Goal: Information Seeking & Learning: Find specific fact

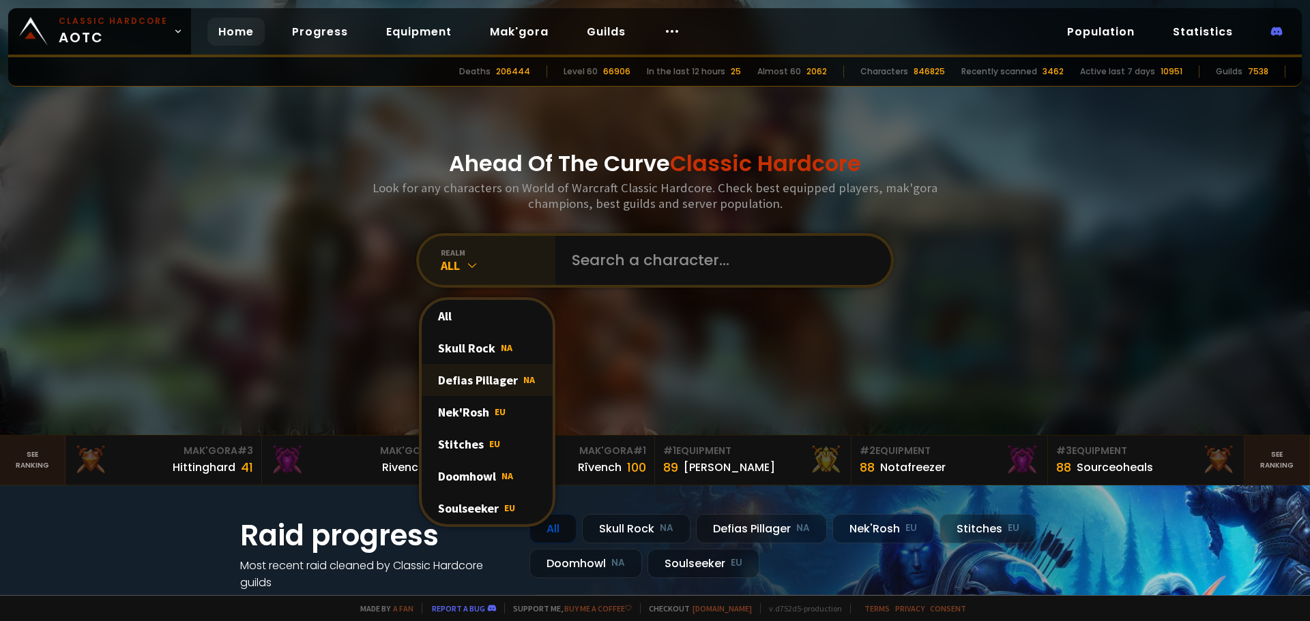
click at [481, 377] on div "Defias Pillager NA" at bounding box center [487, 380] width 131 height 32
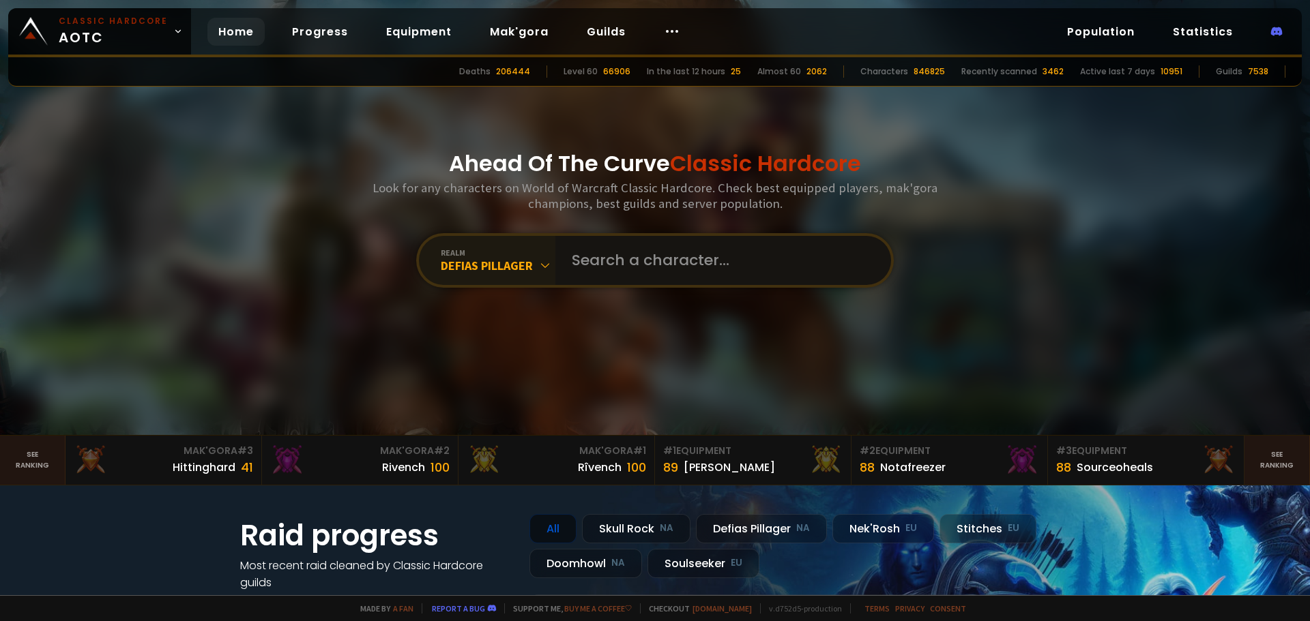
click at [607, 277] on input "text" at bounding box center [719, 260] width 311 height 49
type input "shortpenguin"
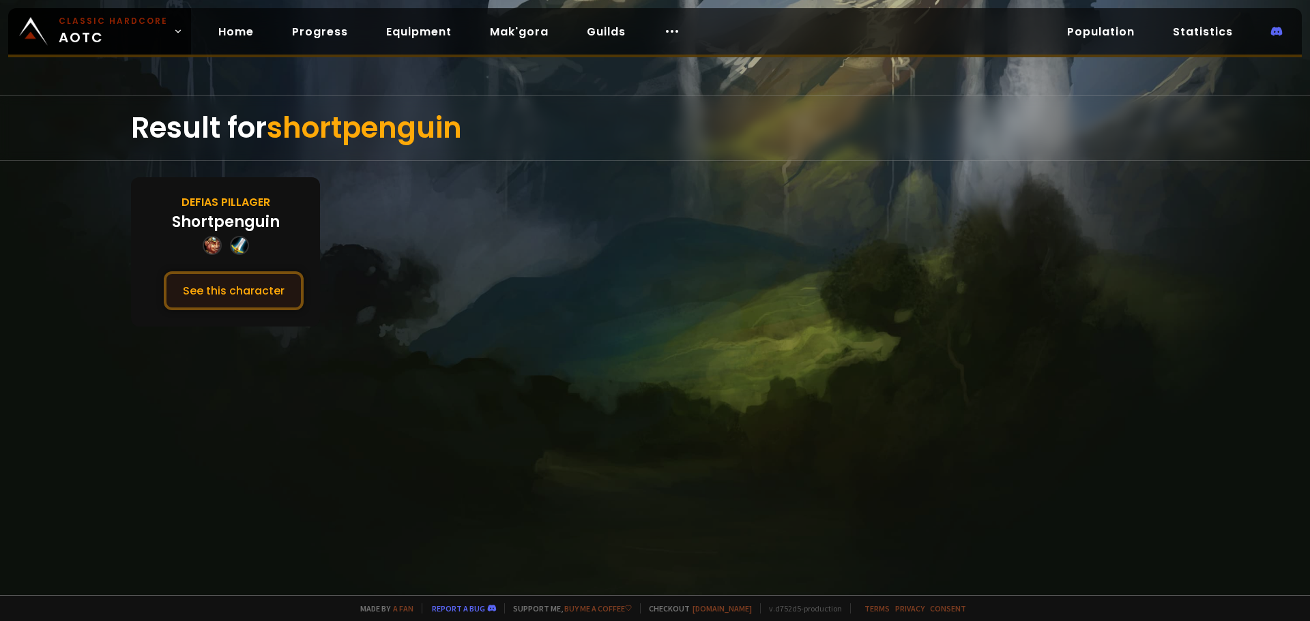
click at [241, 296] on button "See this character" at bounding box center [234, 291] width 140 height 39
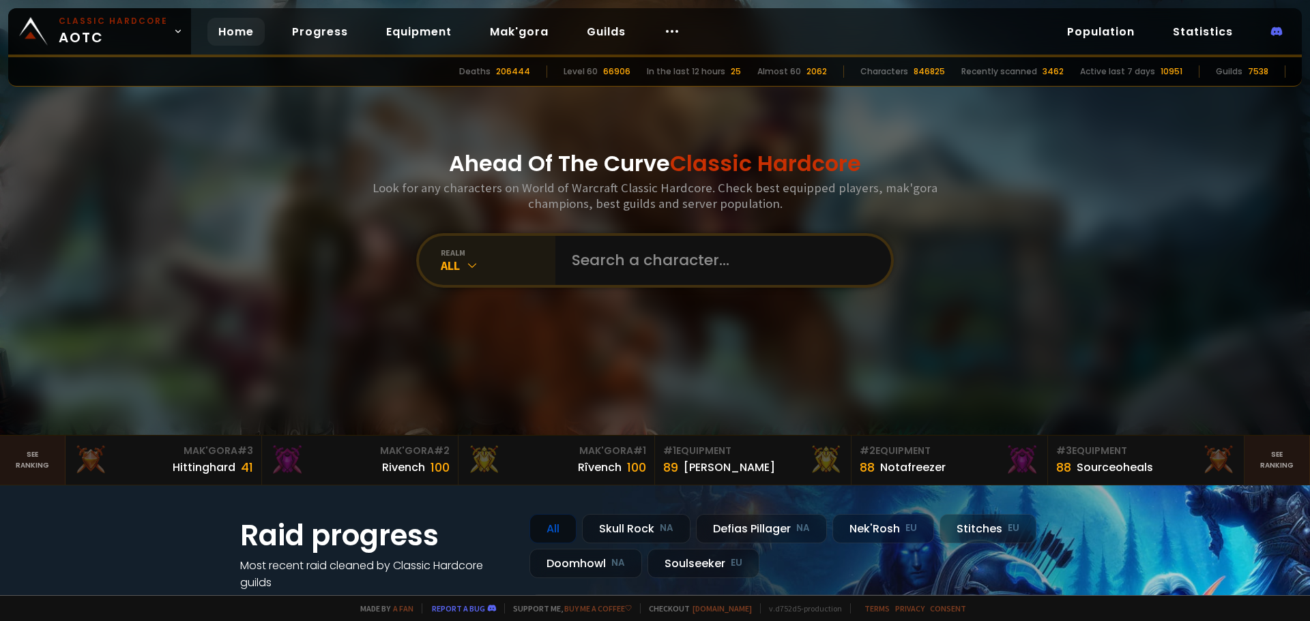
click at [474, 248] on div "realm" at bounding box center [498, 253] width 115 height 10
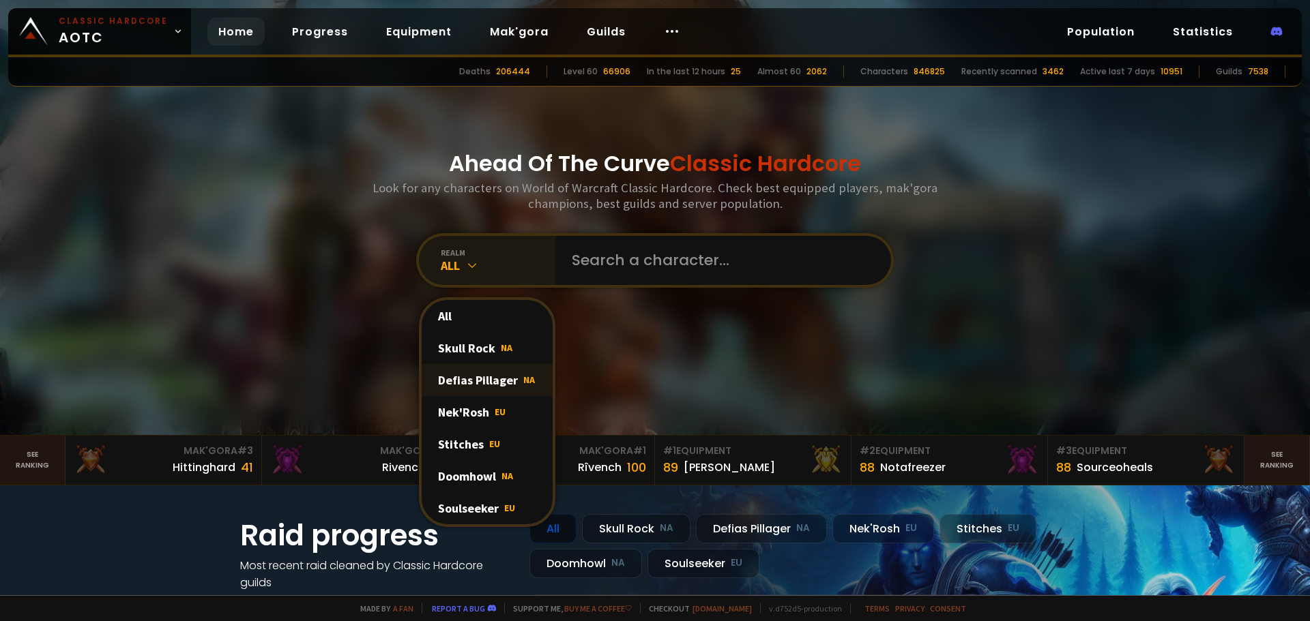
click at [480, 378] on div "Defias Pillager NA" at bounding box center [487, 380] width 131 height 32
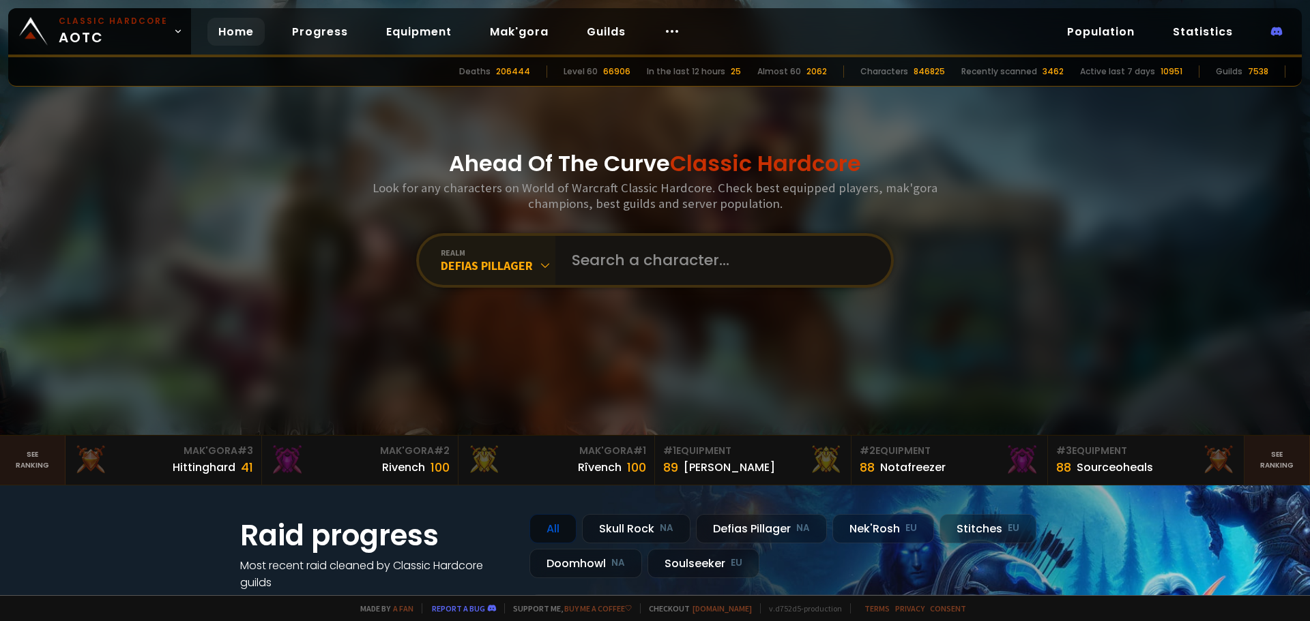
click at [625, 276] on input "text" at bounding box center [719, 260] width 311 height 49
type input "twofoursix"
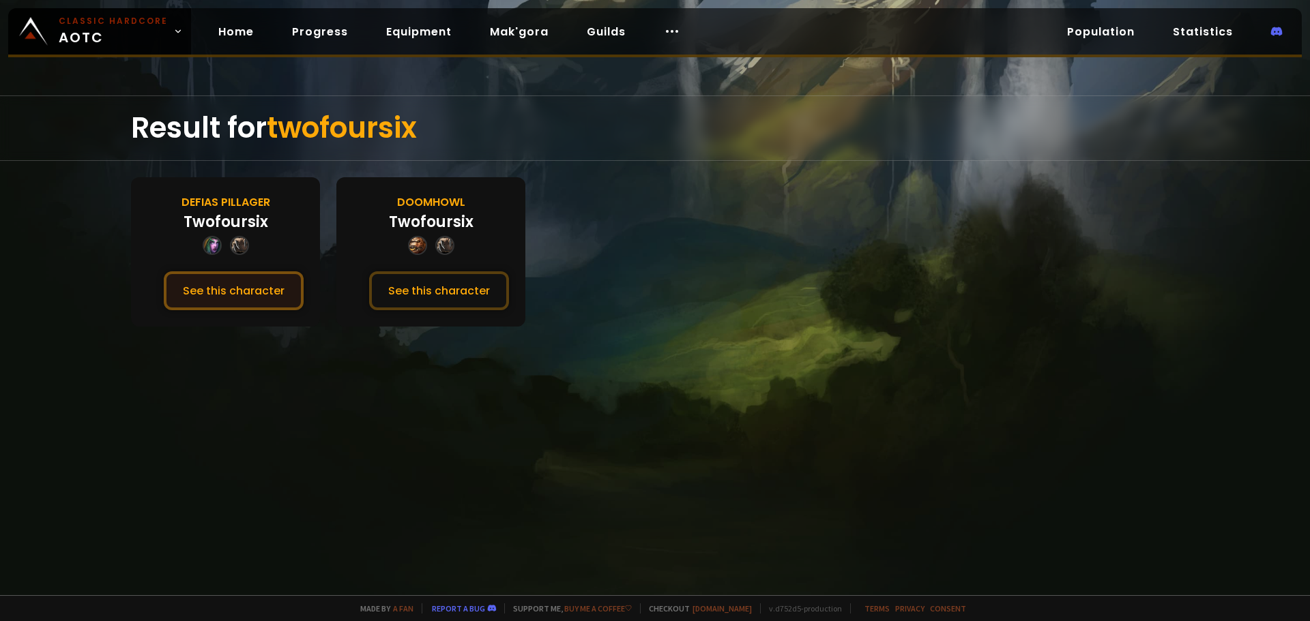
click at [279, 295] on button "See this character" at bounding box center [234, 291] width 140 height 39
